Goal: Complete application form: Complete application form

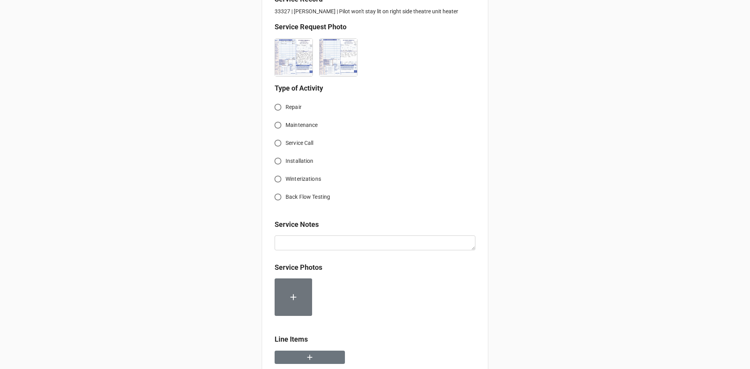
scroll to position [195, 0]
click at [277, 143] on input "Service Call" at bounding box center [277, 143] width 15 height 15
radio input "true"
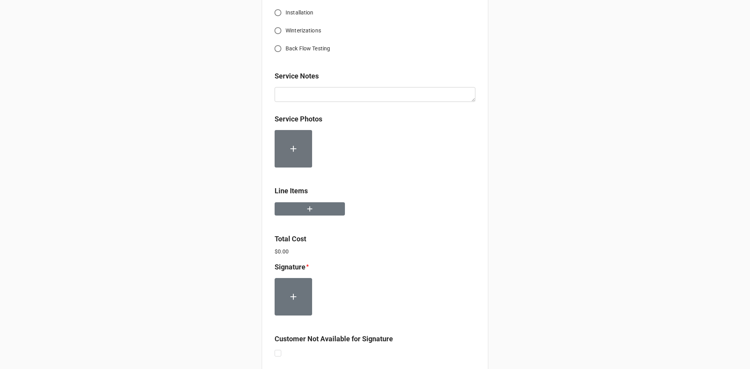
scroll to position [352, 0]
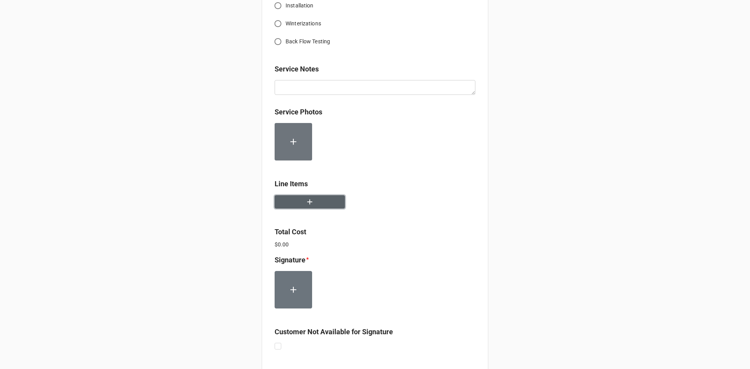
click at [310, 201] on icon "button" at bounding box center [310, 202] width 9 height 9
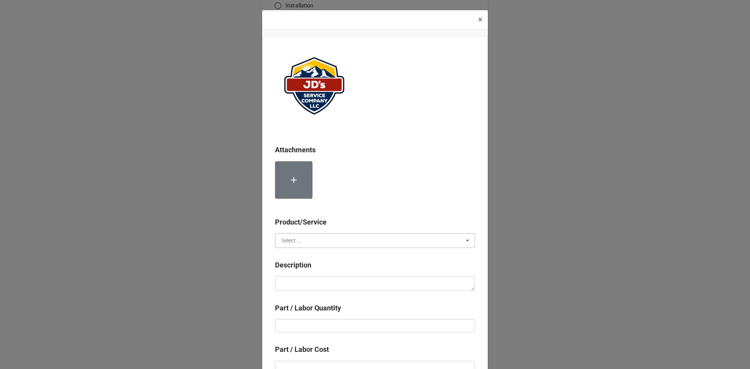
click at [320, 236] on input "text" at bounding box center [375, 241] width 199 height 14
click at [315, 254] on div "Services" at bounding box center [375, 255] width 199 height 14
click at [333, 278] on textarea at bounding box center [375, 283] width 200 height 15
paste textarea "9:00am-10:00am; Service Address: [STREET_ADDRESS] [PERSON_NAME][GEOGRAPHIC_DATA…"
type textarea "x"
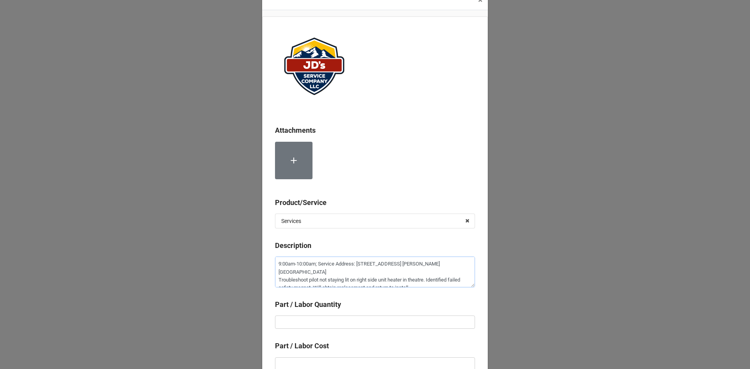
scroll to position [39, 0]
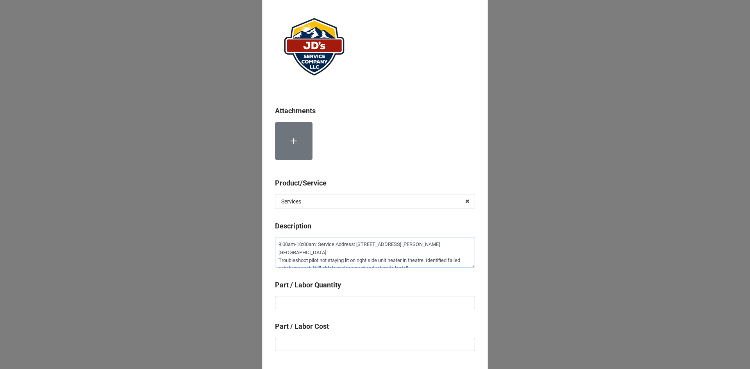
type textarea "9:00am-10:00am; Service Address: [STREET_ADDRESS] [PERSON_NAME][GEOGRAPHIC_DATA…"
click at [402, 303] on input "text" at bounding box center [375, 302] width 200 height 13
type textarea "x"
type input "1"
type textarea "x"
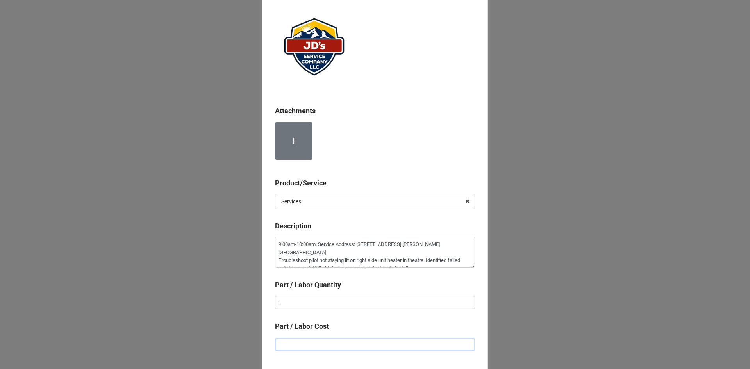
type input "$2.00"
type textarea "x"
type input "$22.00"
type textarea "x"
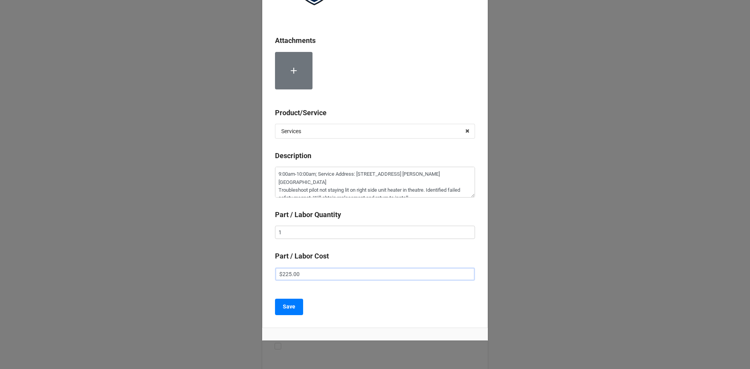
scroll to position [117, 0]
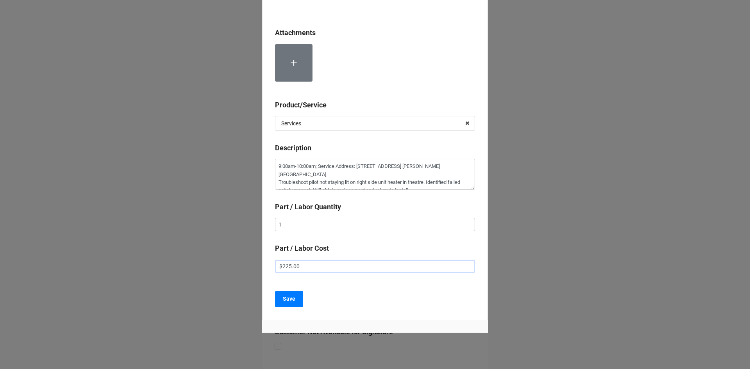
type input "$225.00"
click at [287, 299] on b "Save" at bounding box center [289, 299] width 13 height 8
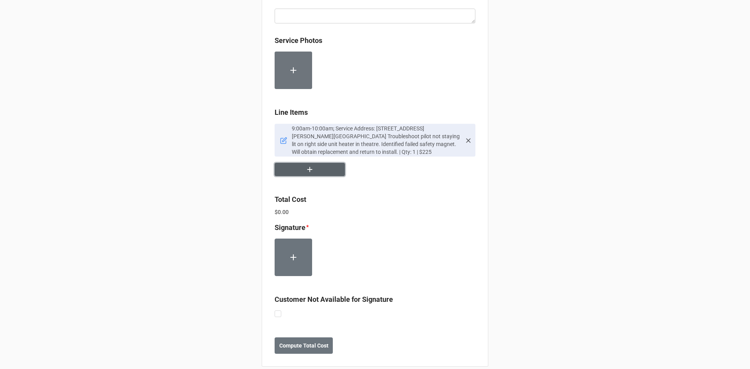
scroll to position [434, 0]
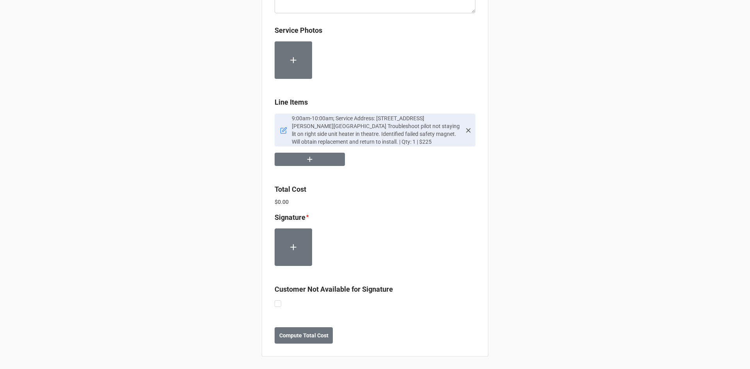
click at [276, 308] on div "Customer Not Available for Signature" at bounding box center [375, 296] width 201 height 25
click at [278, 301] on label at bounding box center [278, 301] width 7 height 0
checkbox input "true"
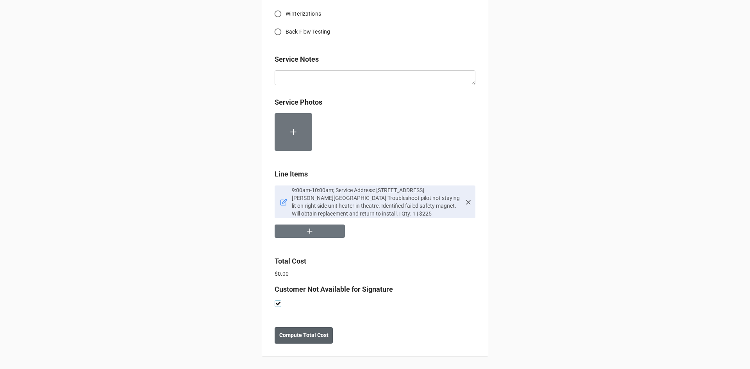
scroll to position [362, 0]
click at [301, 336] on b "Compute Total Cost" at bounding box center [303, 335] width 49 height 8
click at [295, 338] on button "Save" at bounding box center [289, 336] width 28 height 16
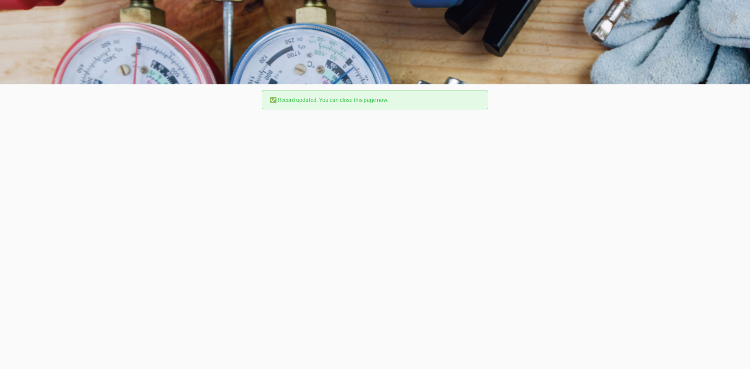
scroll to position [0, 0]
